Goal: Task Accomplishment & Management: Use online tool/utility

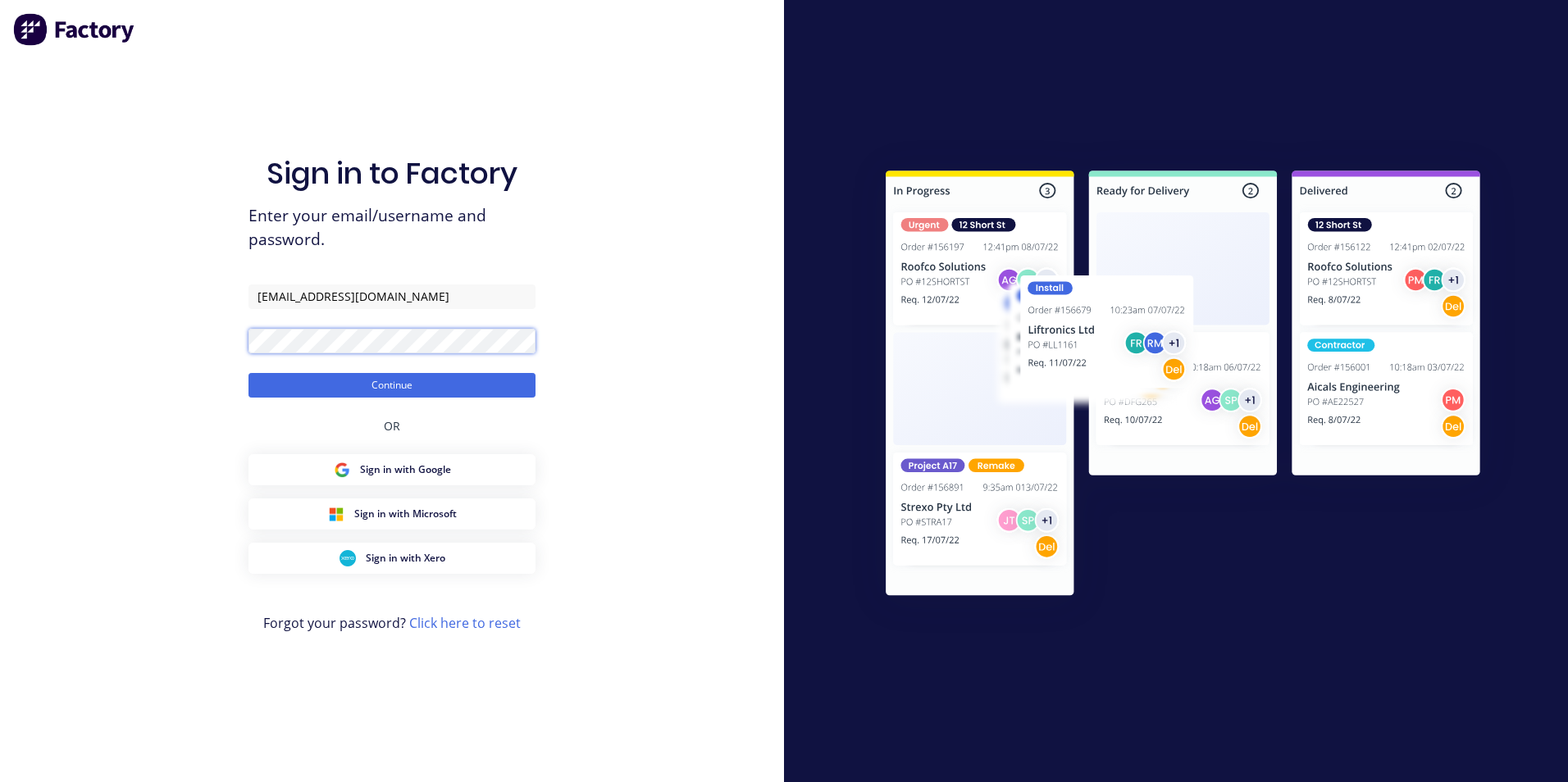
click at [249, 373] on button "Continue" at bounding box center [392, 385] width 287 height 25
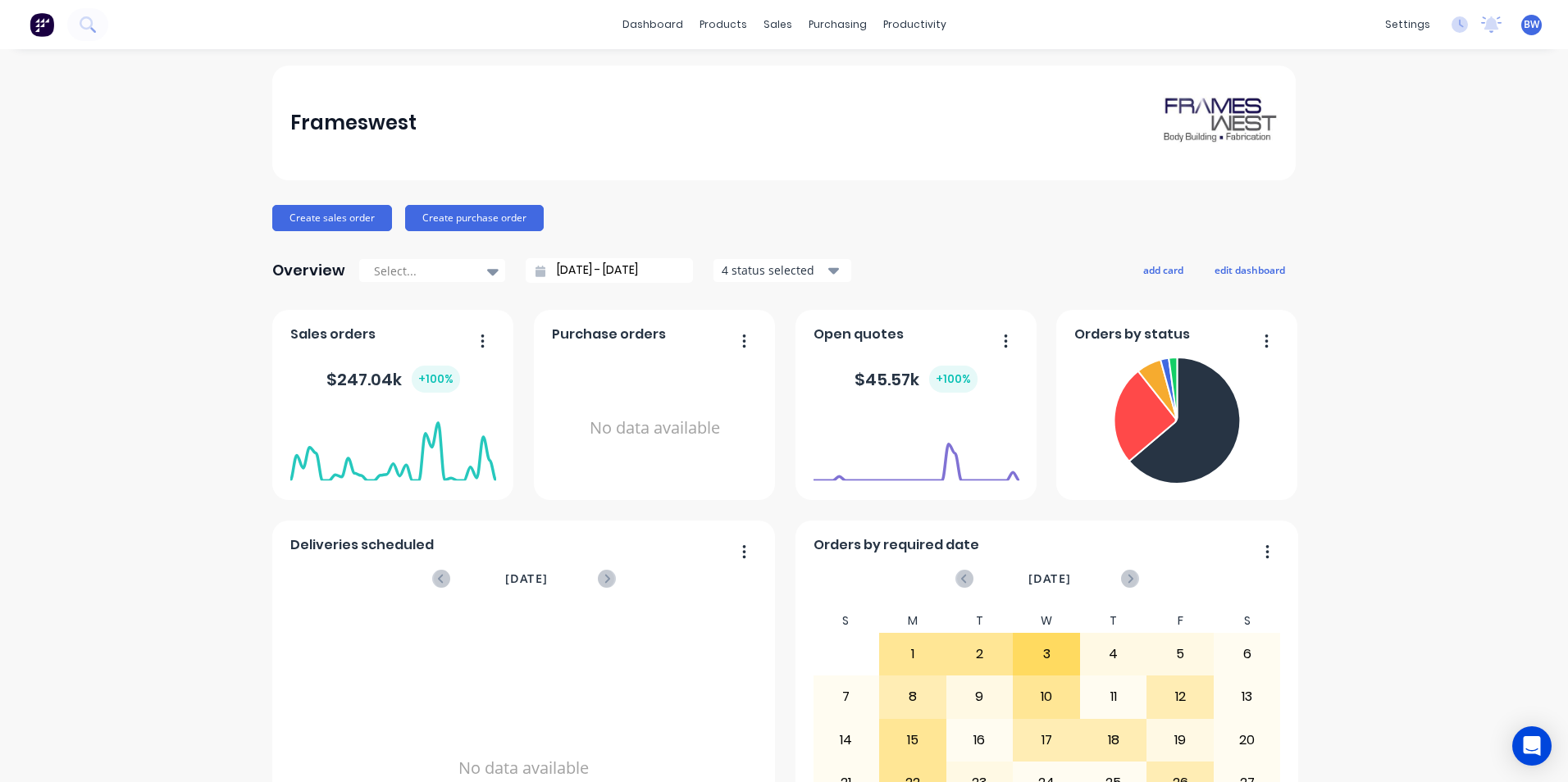
click at [827, 272] on icon "button" at bounding box center [833, 271] width 12 height 7
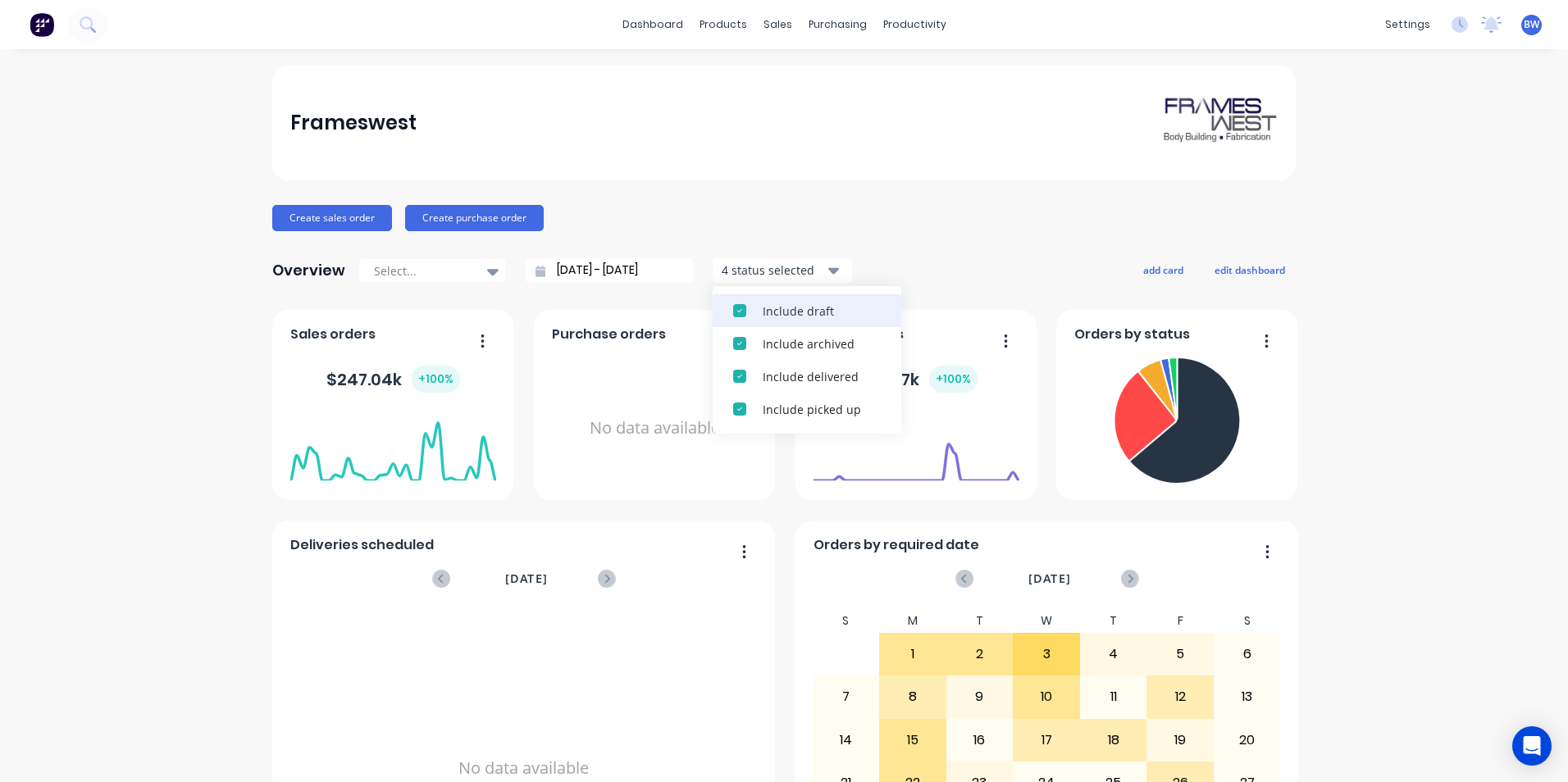
click at [821, 309] on div "Include draft" at bounding box center [821, 311] width 118 height 17
click at [821, 309] on div "Include archived" at bounding box center [821, 311] width 118 height 17
click at [922, 225] on div "Create sales order Create purchase order" at bounding box center [784, 218] width 1024 height 27
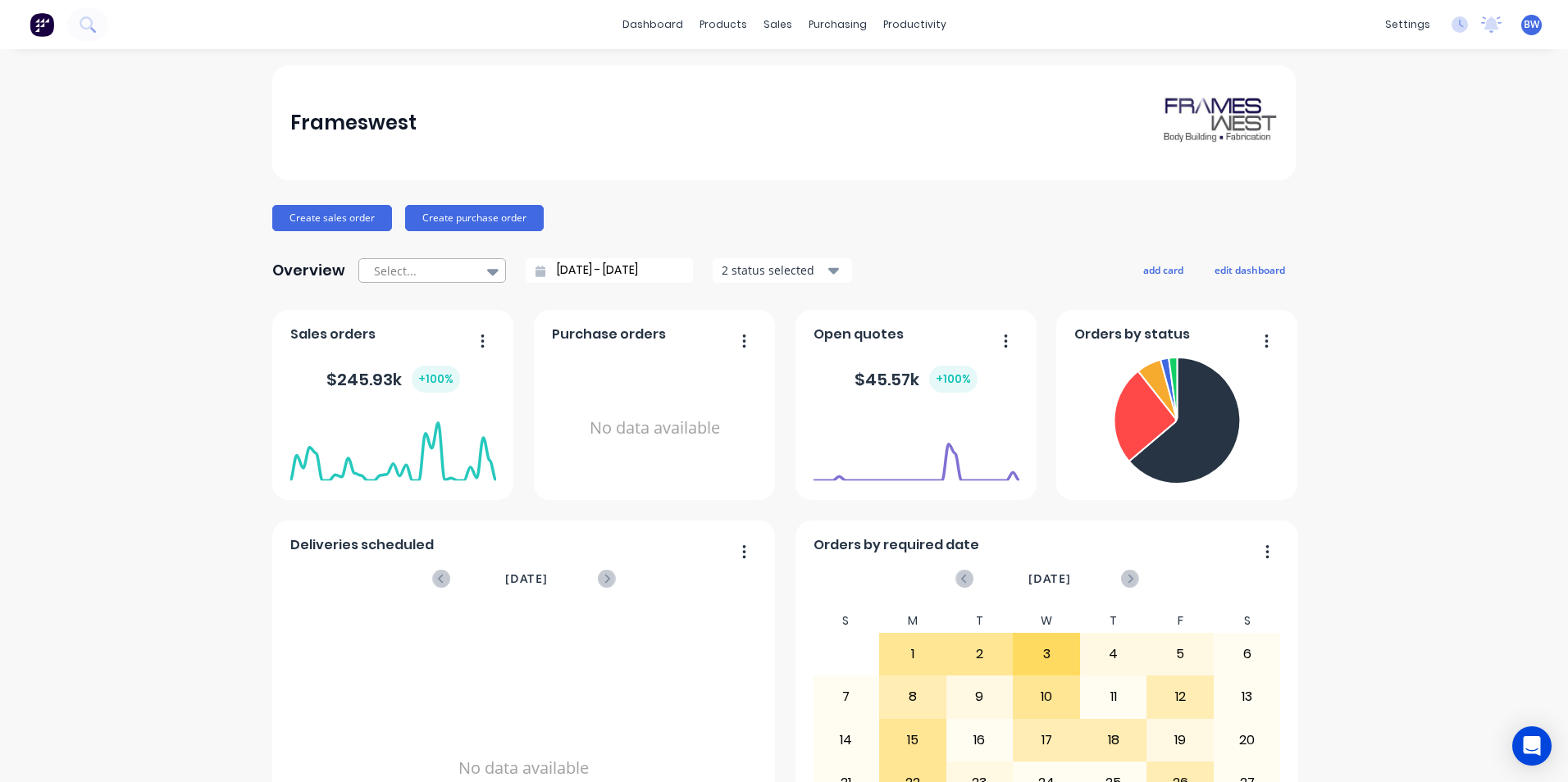
click at [489, 272] on icon at bounding box center [493, 271] width 12 height 18
click at [431, 348] on div "Month to date" at bounding box center [432, 338] width 148 height 31
type input "[DATE] - [DATE]"
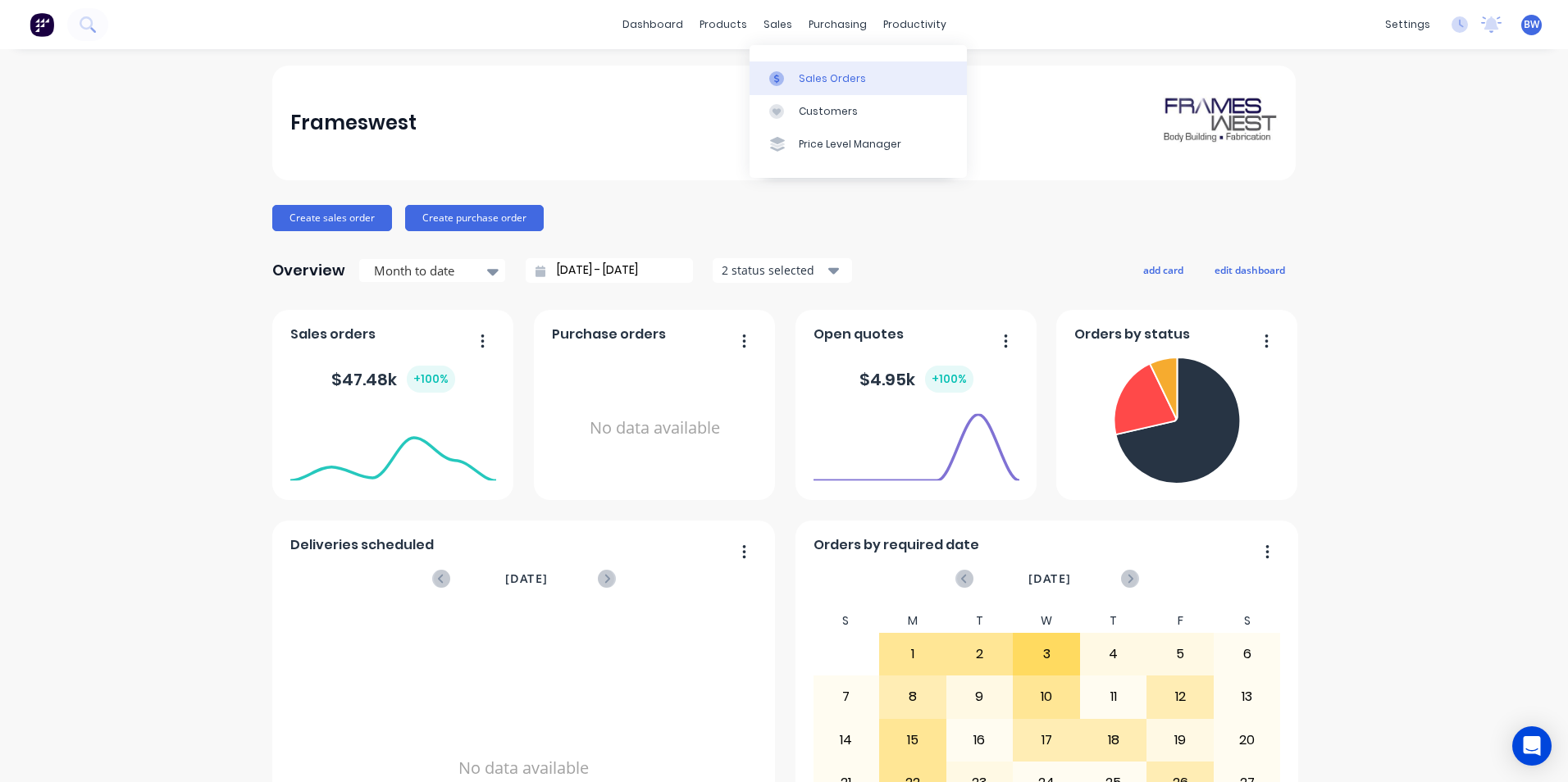
click at [795, 83] on link "Sales Orders" at bounding box center [858, 77] width 217 height 33
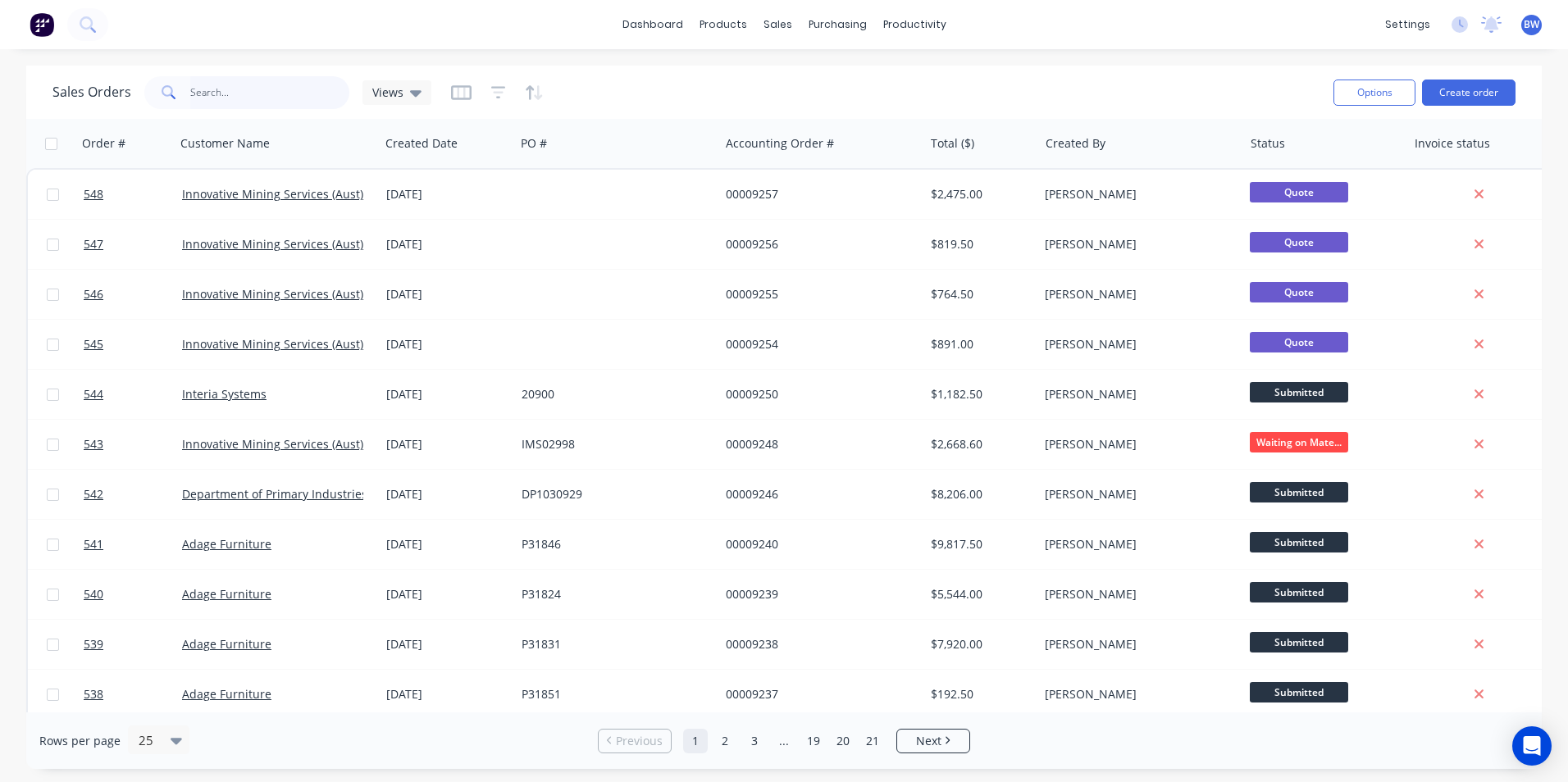
click at [233, 85] on input "text" at bounding box center [270, 92] width 160 height 33
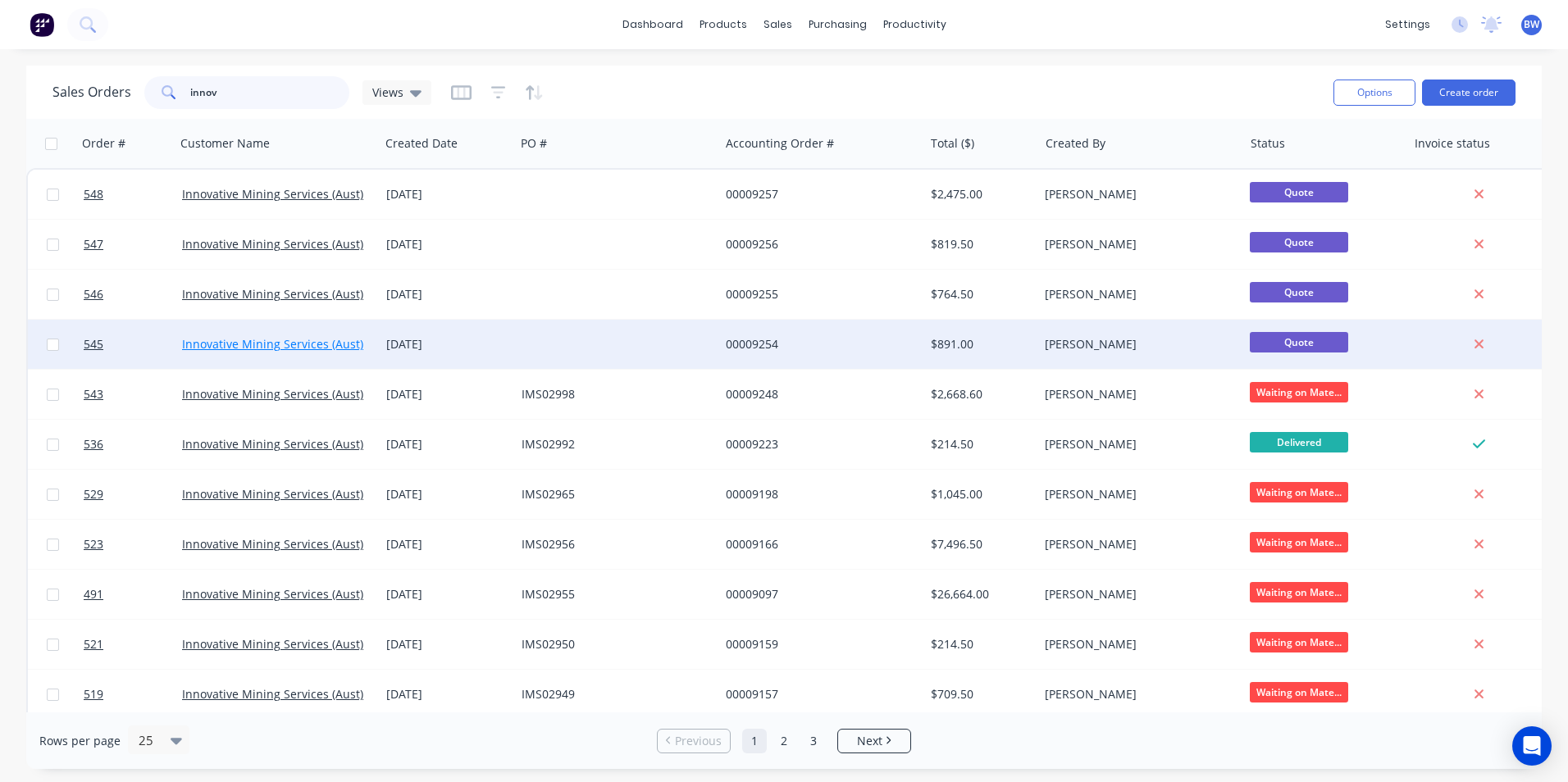
type input "innov"
click at [285, 343] on link "Innovative Mining Services (Aust) Pty Ltd" at bounding box center [293, 344] width 221 height 16
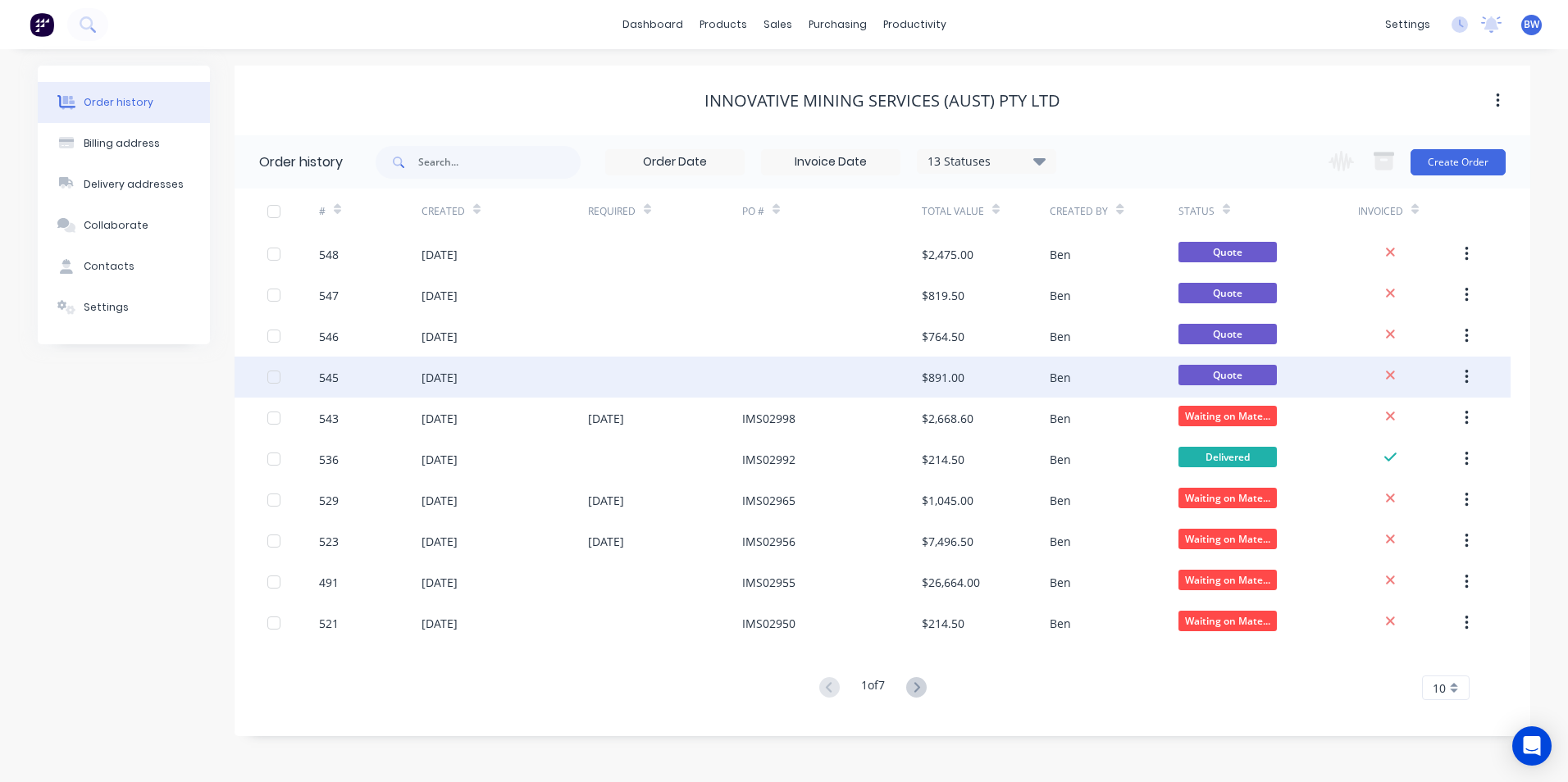
click at [450, 371] on div "[DATE]" at bounding box center [439, 377] width 36 height 17
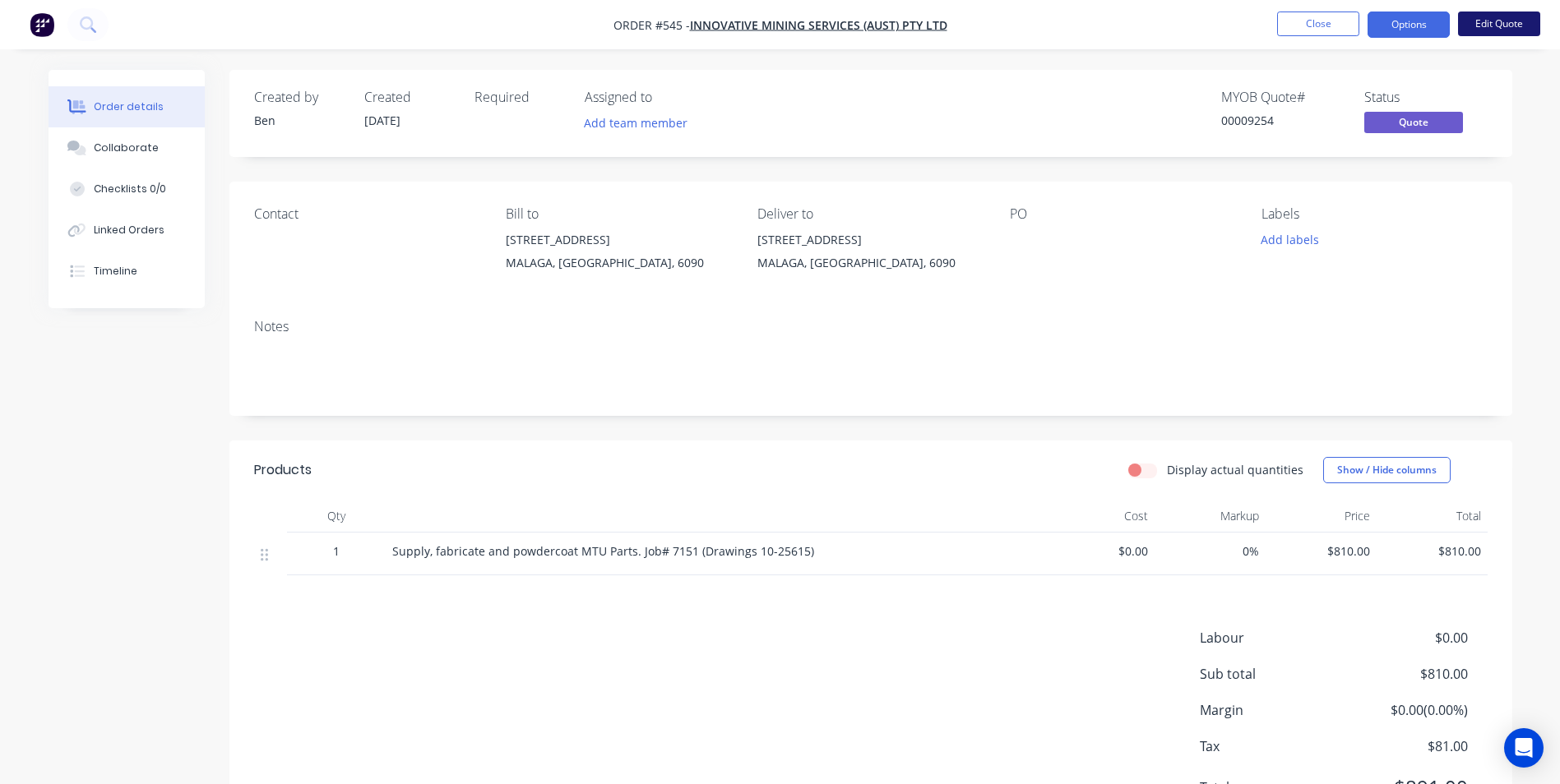
click at [1505, 32] on button "Edit Quote" at bounding box center [1499, 24] width 82 height 25
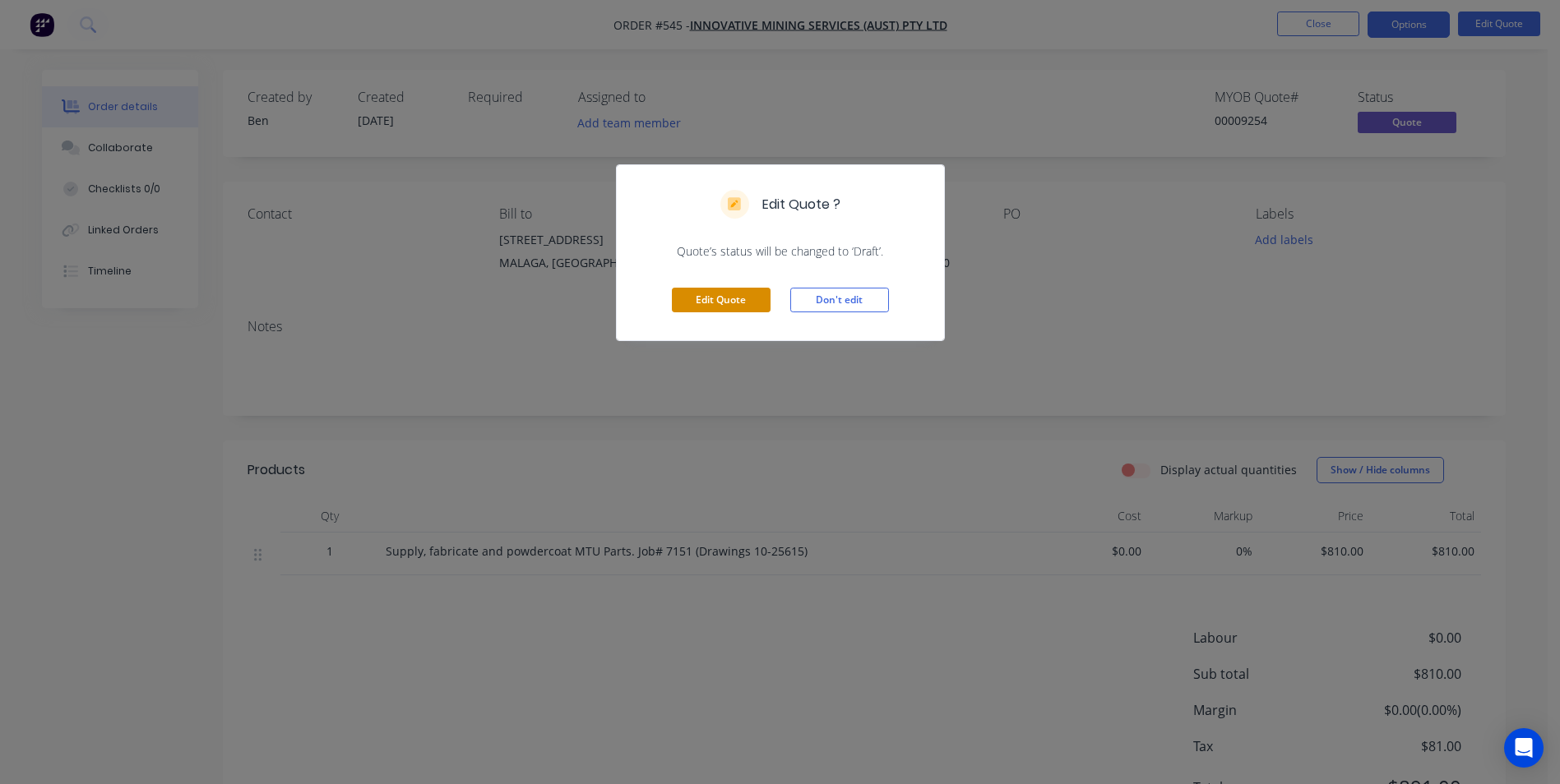
click at [720, 300] on button "Edit Quote" at bounding box center [721, 300] width 99 height 25
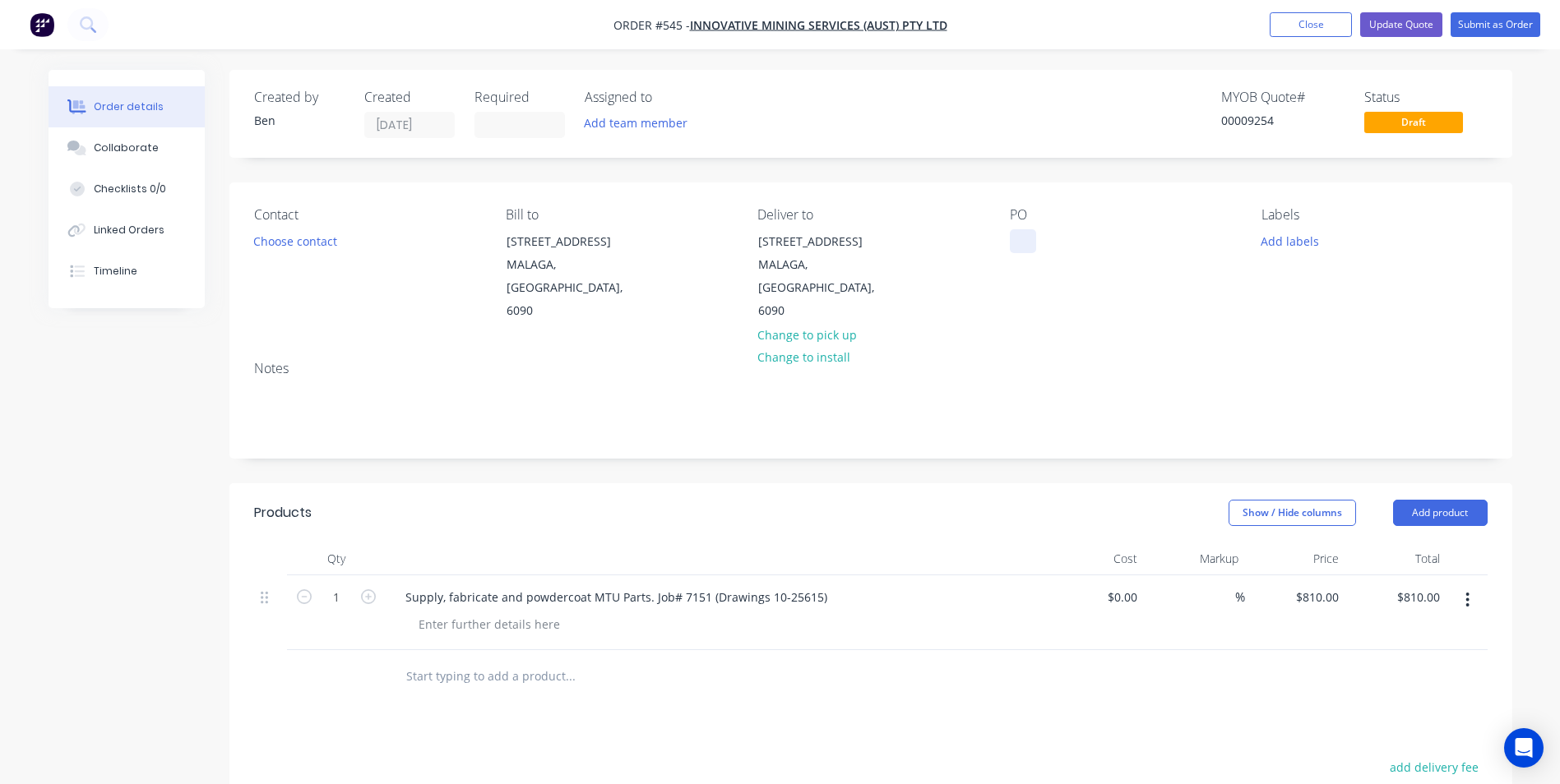
click at [1024, 236] on div at bounding box center [1023, 241] width 27 height 24
click at [1491, 22] on button "Submit as Order" at bounding box center [1496, 24] width 90 height 25
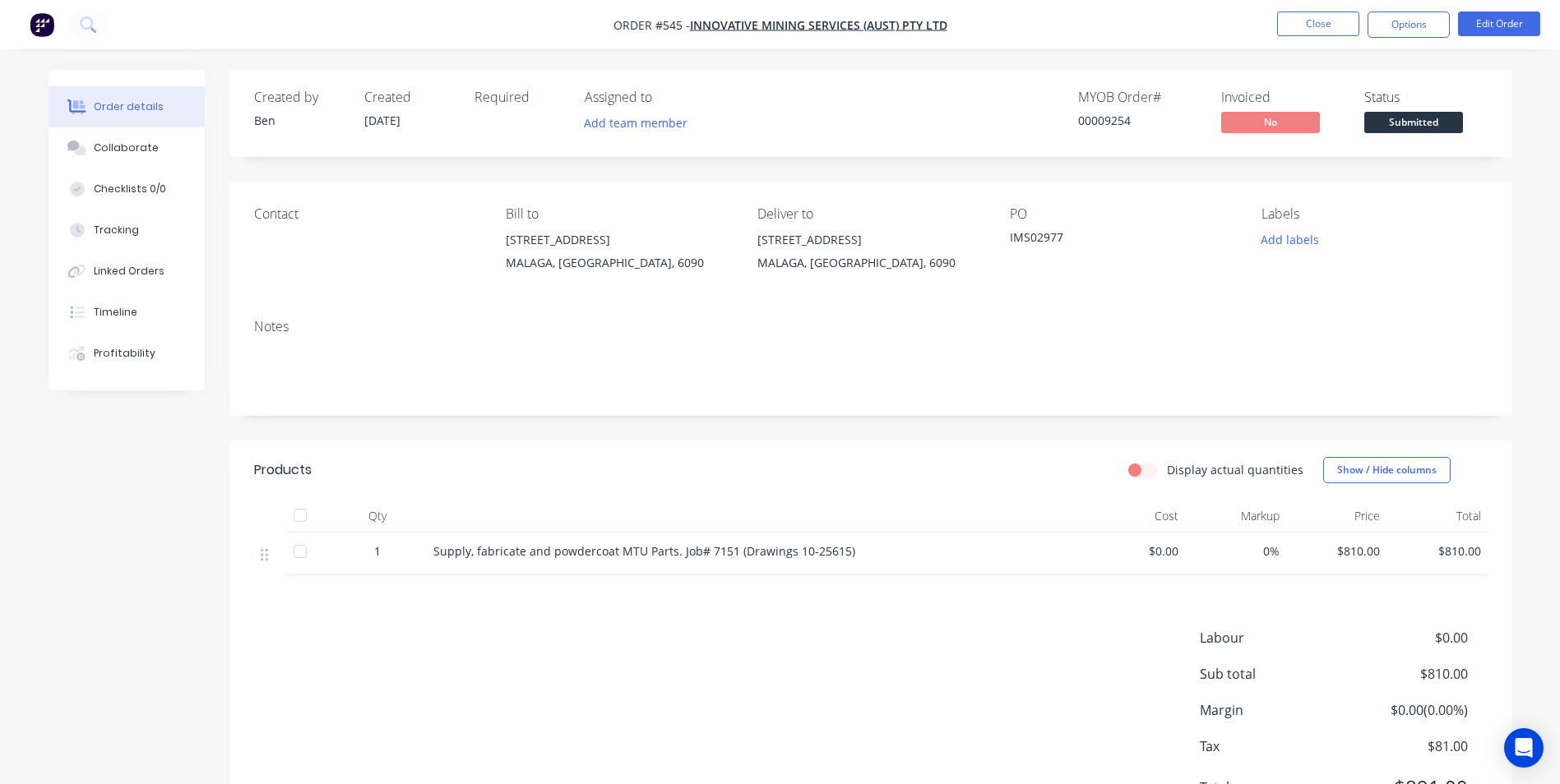
click at [1429, 120] on span "Submitted" at bounding box center [1414, 122] width 99 height 21
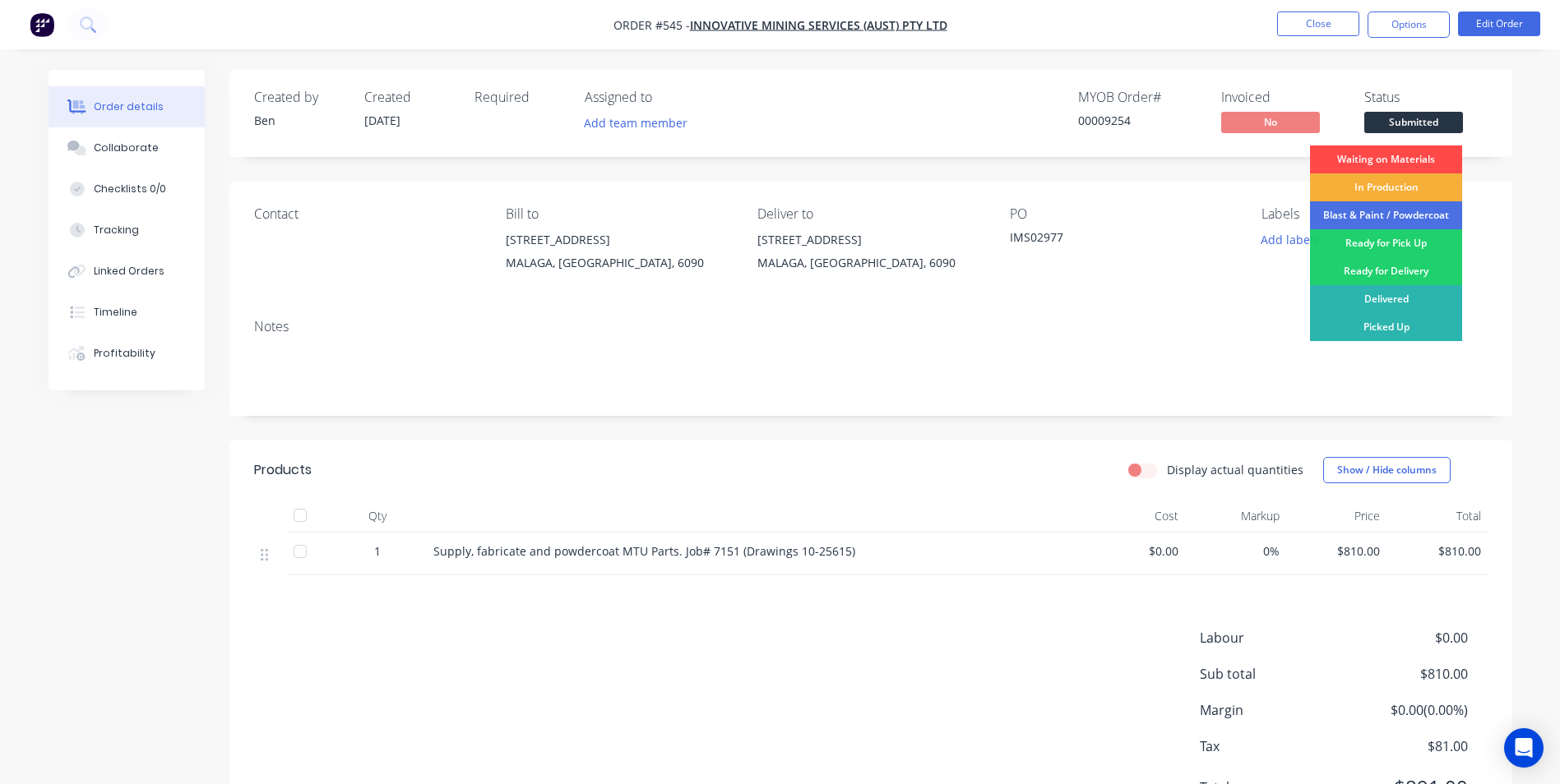
click at [1408, 152] on div "Waiting on Materials" at bounding box center [1386, 159] width 152 height 28
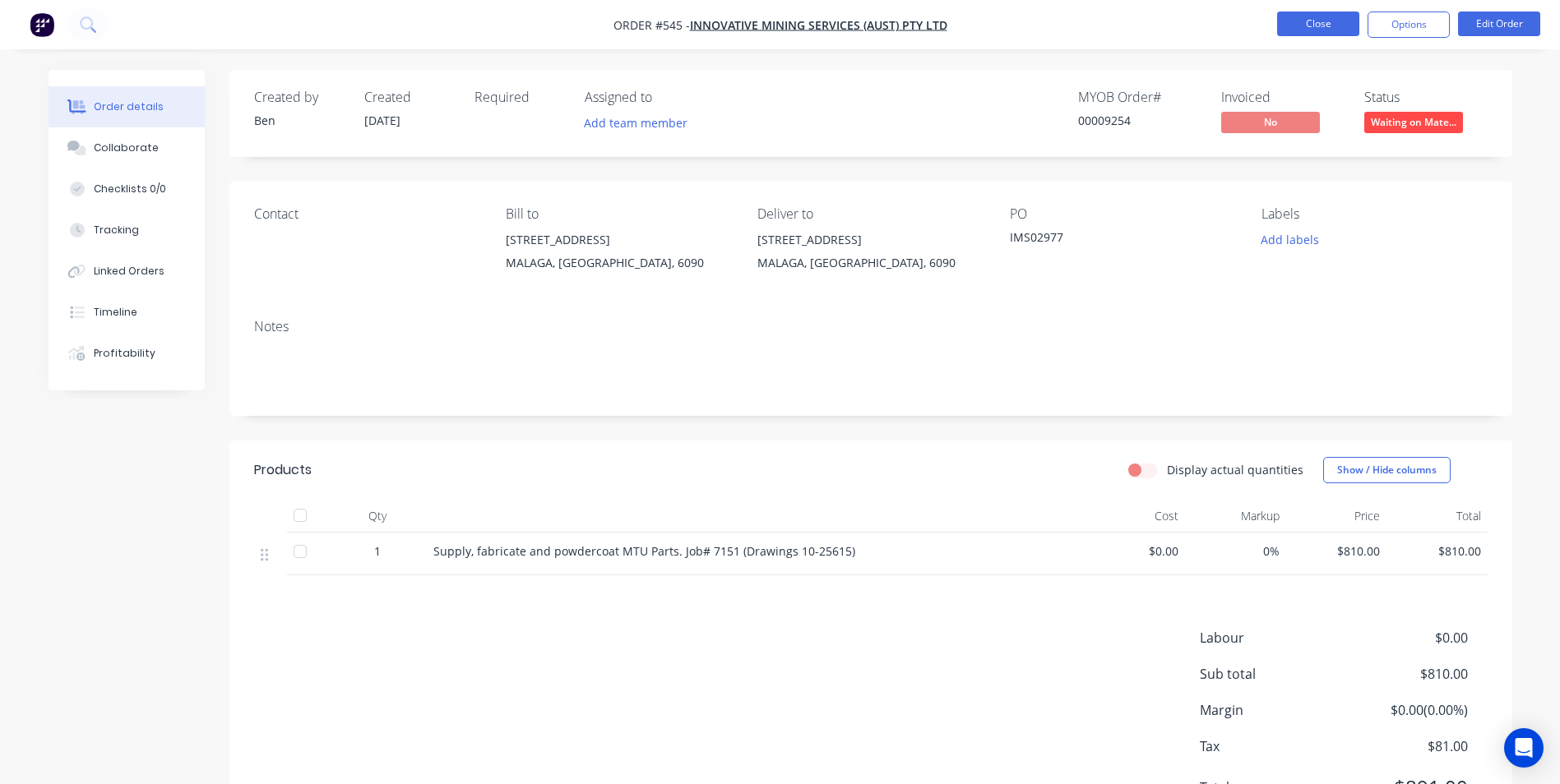
click at [1339, 20] on button "Close" at bounding box center [1318, 24] width 82 height 25
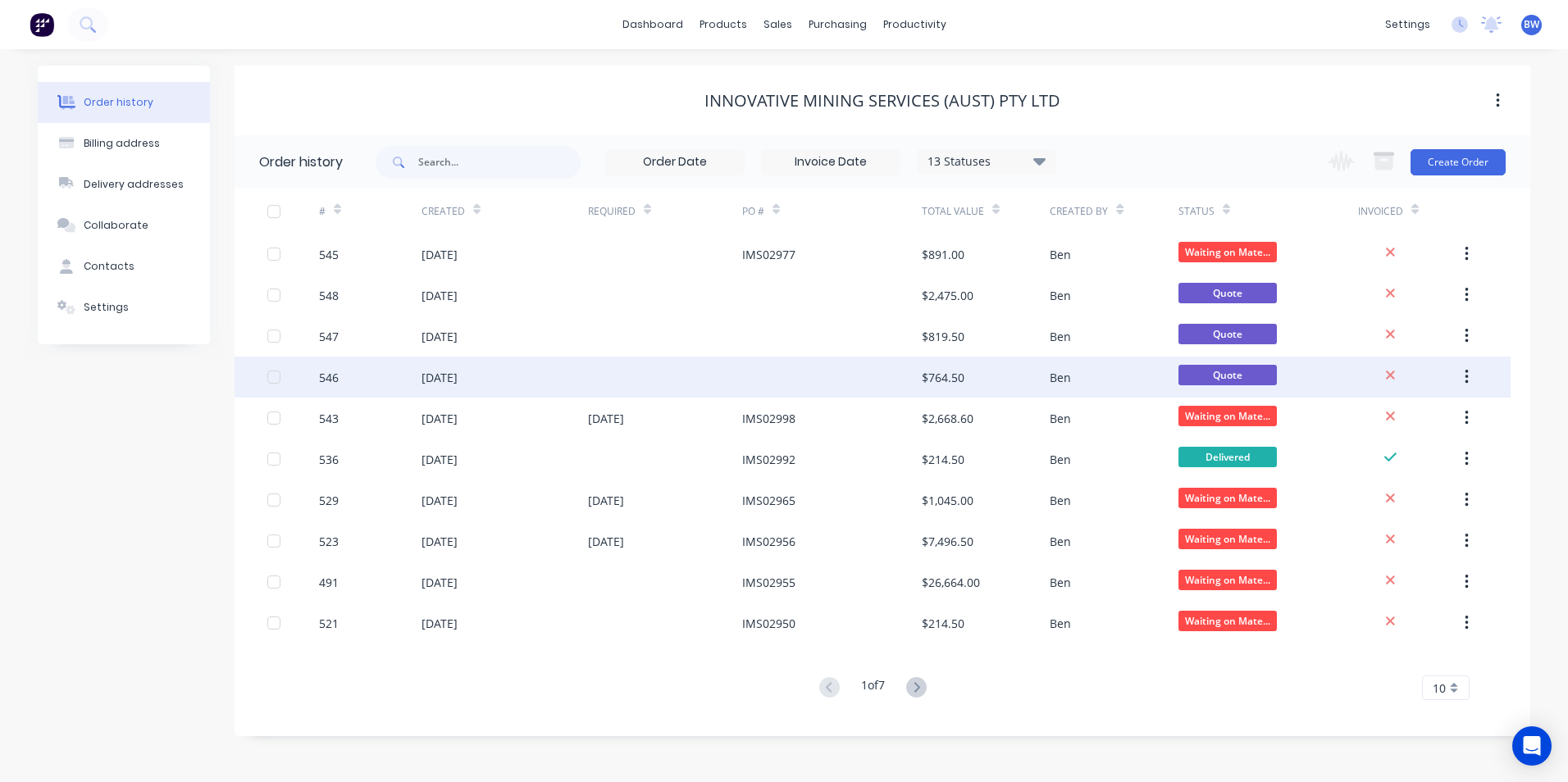
click at [596, 382] on div at bounding box center [665, 378] width 154 height 41
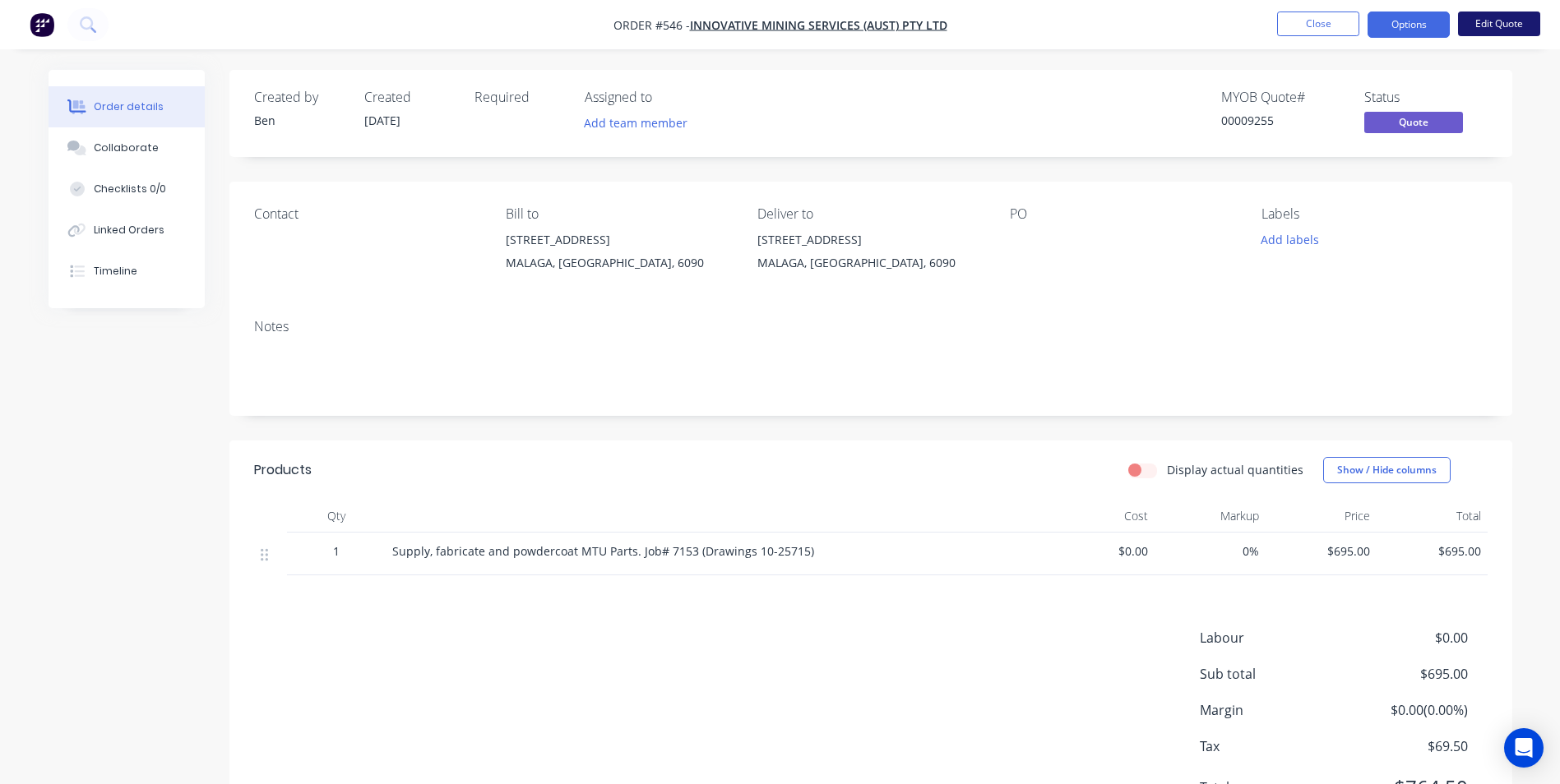
click at [1473, 33] on button "Edit Quote" at bounding box center [1499, 24] width 82 height 25
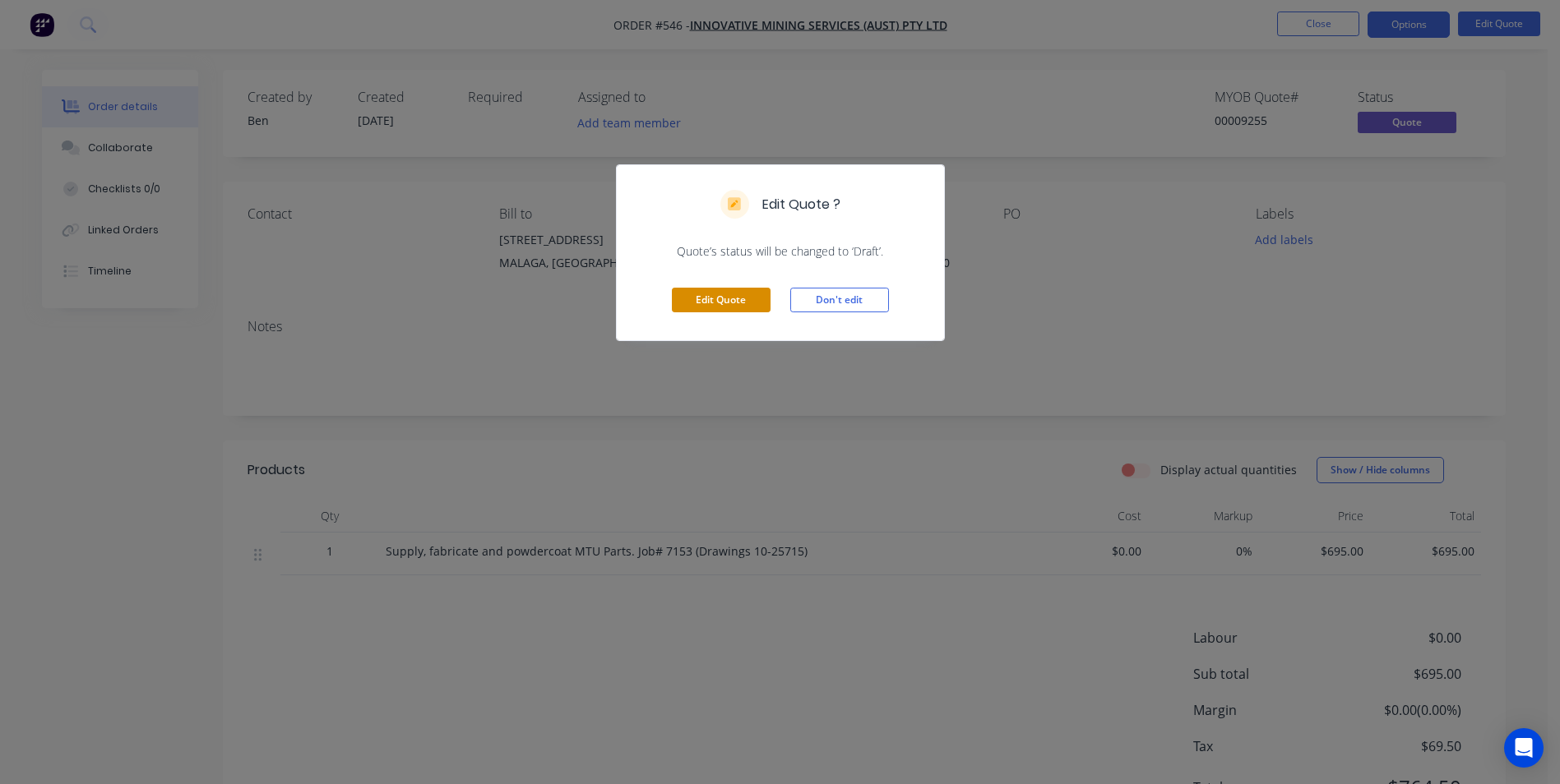
click at [742, 300] on button "Edit Quote" at bounding box center [721, 300] width 99 height 25
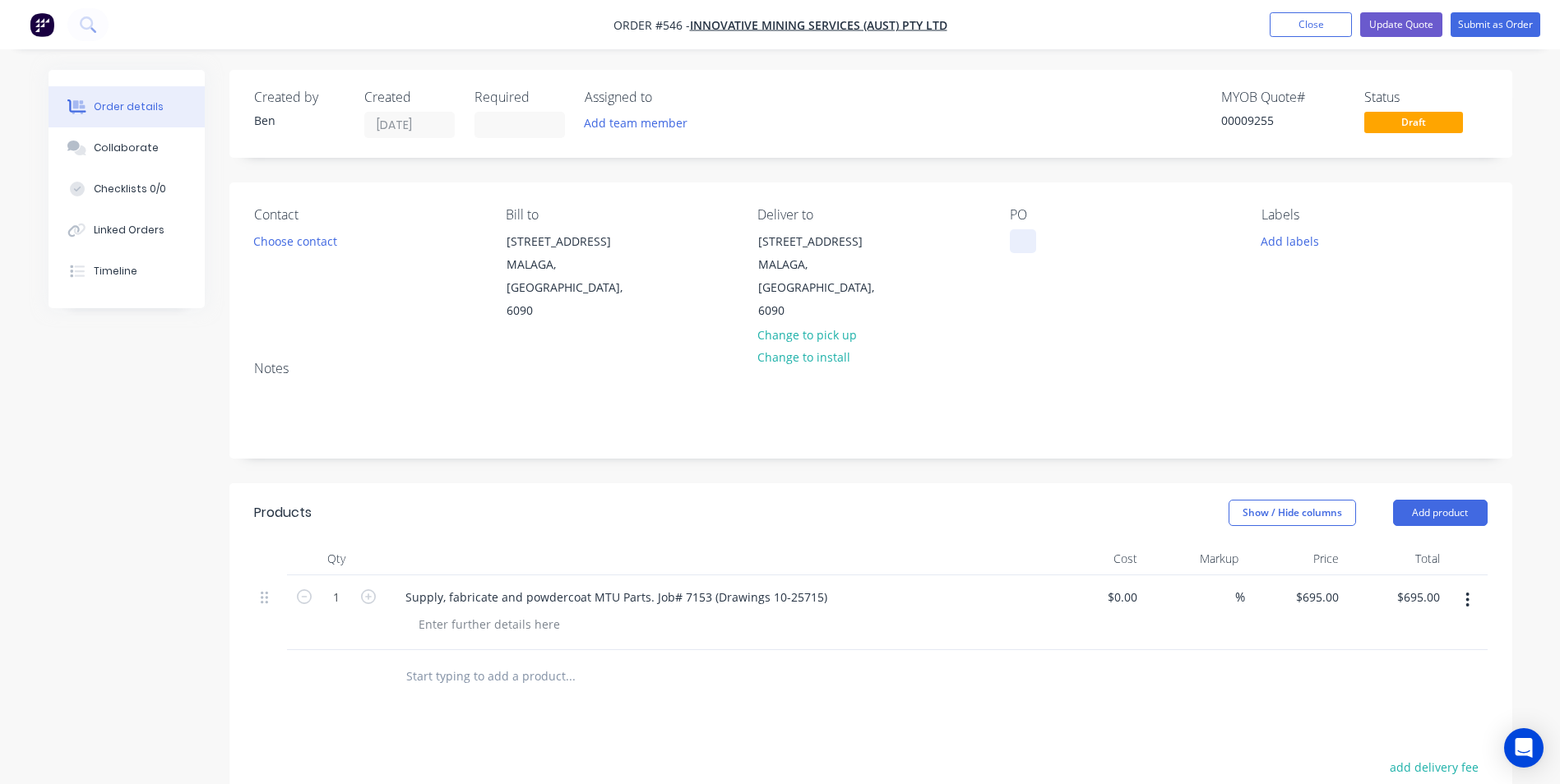
click at [1016, 241] on div at bounding box center [1023, 241] width 27 height 24
